Goal: Find specific page/section: Find specific page/section

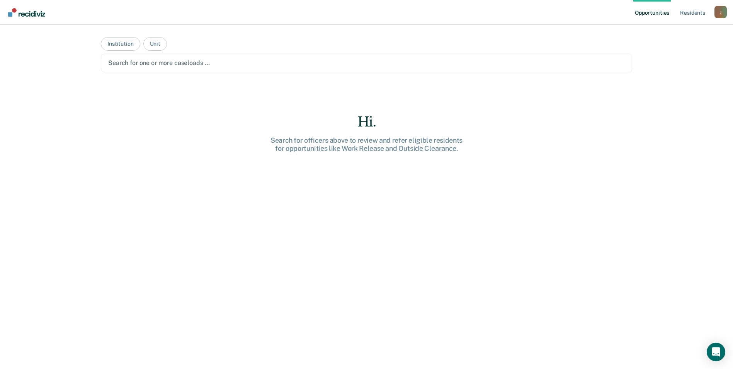
click at [126, 61] on div at bounding box center [366, 62] width 517 height 9
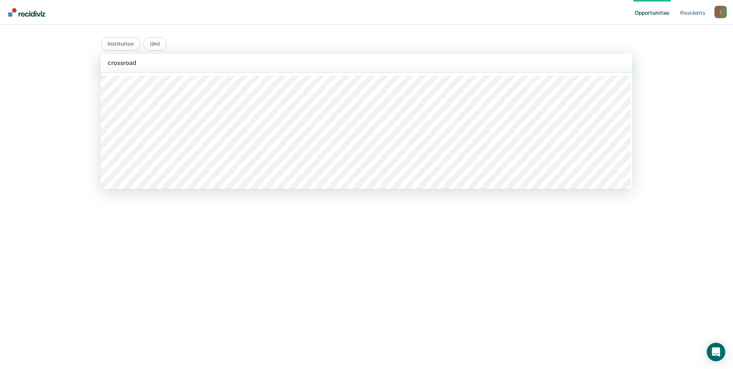
type input "crossroads"
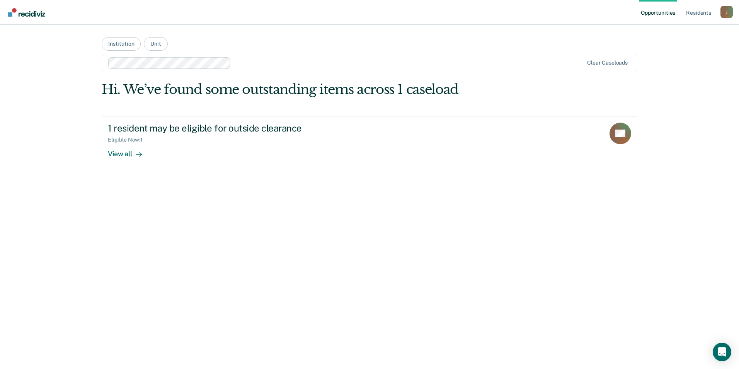
click at [260, 62] on div at bounding box center [408, 62] width 349 height 9
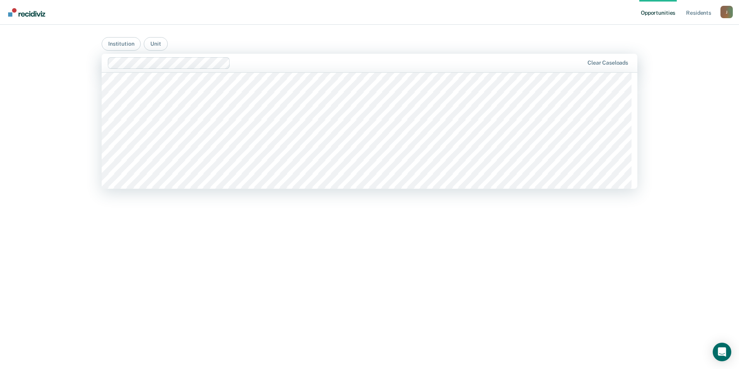
scroll to position [1159, 0]
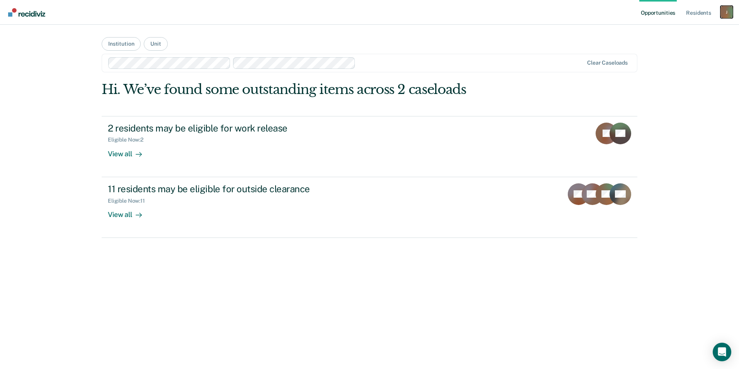
click at [724, 13] on div "J" at bounding box center [726, 12] width 12 height 12
click at [21, 13] on img "Main navigation" at bounding box center [27, 12] width 37 height 9
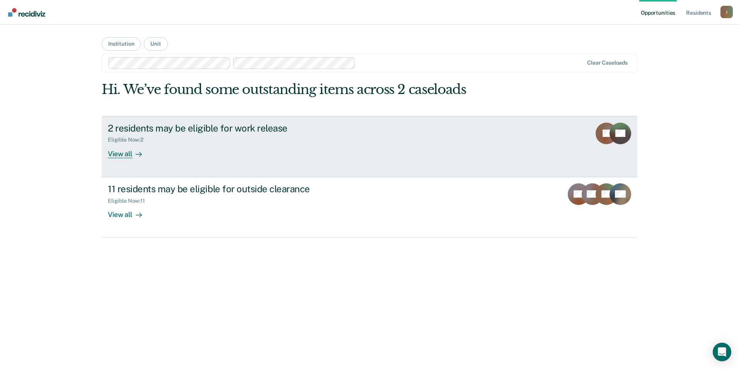
click at [122, 156] on div "View all" at bounding box center [129, 150] width 43 height 15
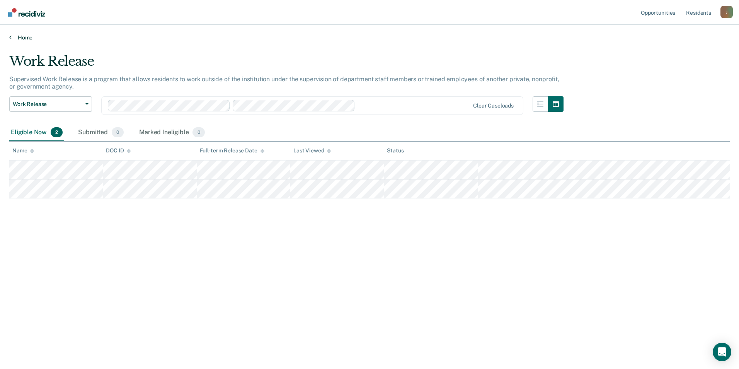
click at [21, 37] on link "Home" at bounding box center [369, 37] width 720 height 7
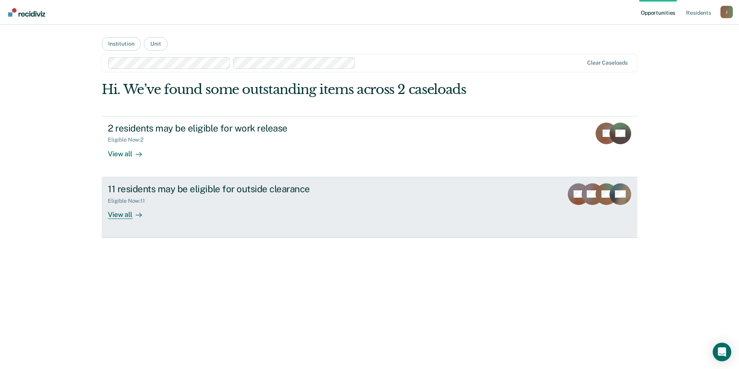
click at [127, 214] on div "View all" at bounding box center [129, 211] width 43 height 15
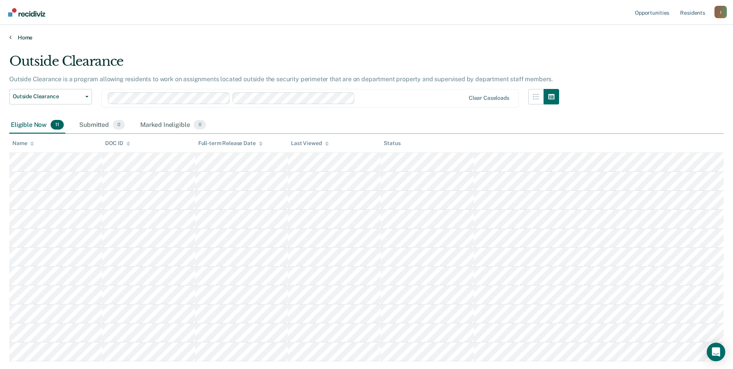
click at [13, 39] on link "Home" at bounding box center [366, 37] width 715 height 7
